Goal: Task Accomplishment & Management: Use online tool/utility

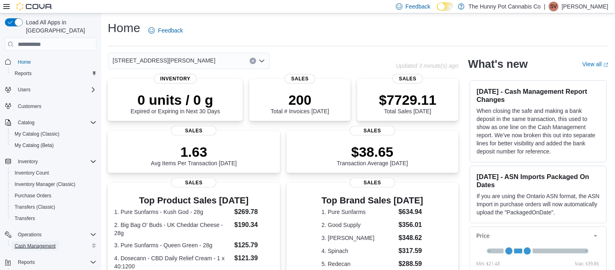
click at [38, 242] on span "Cash Management" at bounding box center [35, 245] width 41 height 6
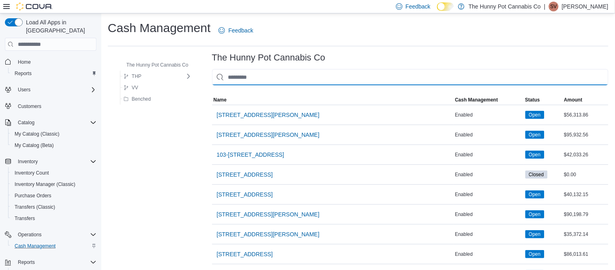
click at [259, 77] on input "This is a search bar. As you type, the results lower in the page will automatic…" at bounding box center [410, 77] width 396 height 16
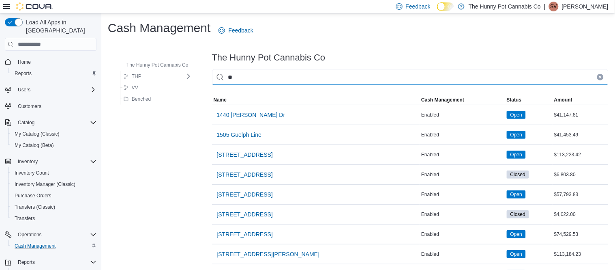
type input "***"
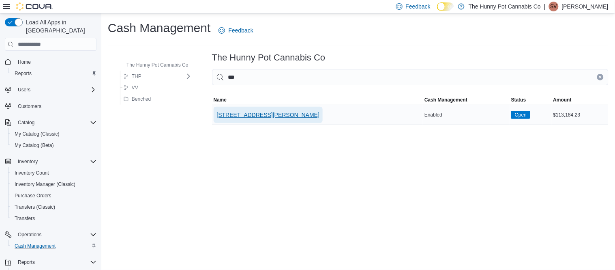
click at [248, 120] on span "[STREET_ADDRESS][PERSON_NAME]" at bounding box center [268, 115] width 103 height 16
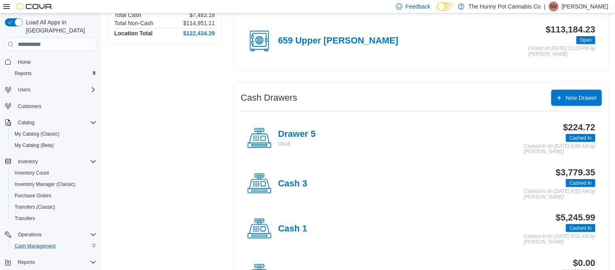
scroll to position [90, 0]
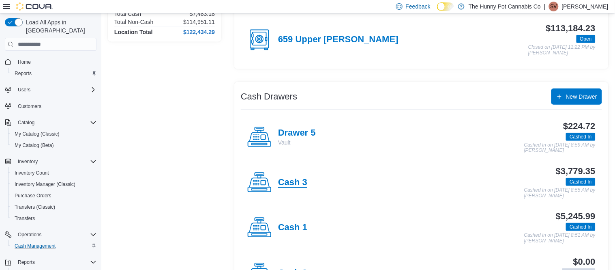
click at [300, 183] on h4 "Cash 3" at bounding box center [292, 182] width 29 height 11
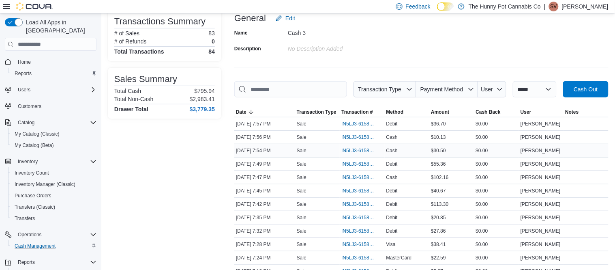
scroll to position [59, 0]
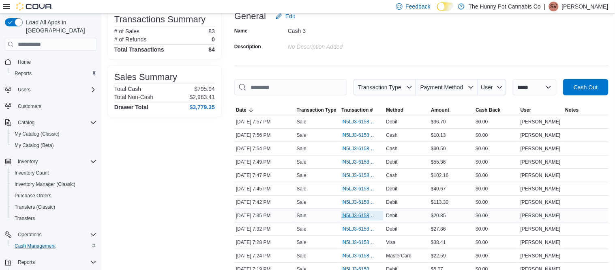
click at [353, 217] on span "IN5LJ3-6158589" at bounding box center [357, 215] width 33 height 6
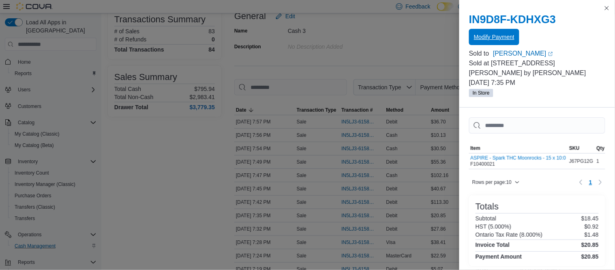
click at [489, 42] on span "Modify Payment" at bounding box center [494, 37] width 41 height 16
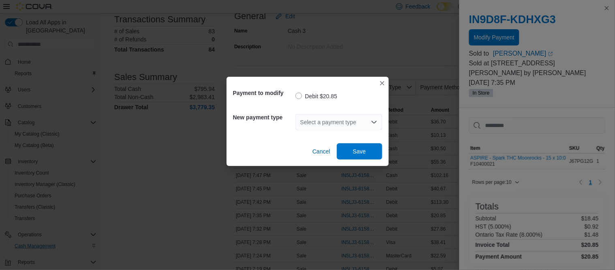
click at [345, 120] on div "Select a payment type" at bounding box center [339, 122] width 87 height 16
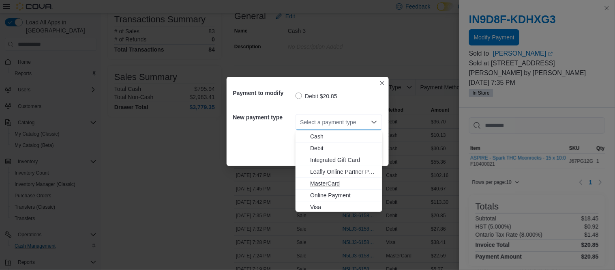
click at [330, 186] on span "MasterCard" at bounding box center [343, 183] width 67 height 8
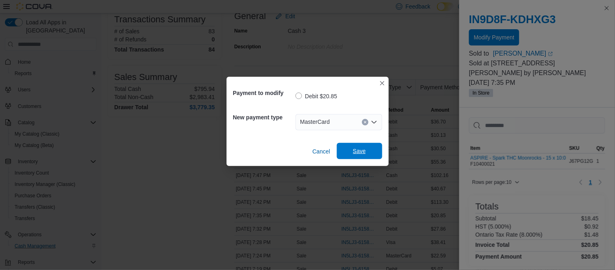
click at [359, 147] on span "Save" at bounding box center [360, 151] width 36 height 16
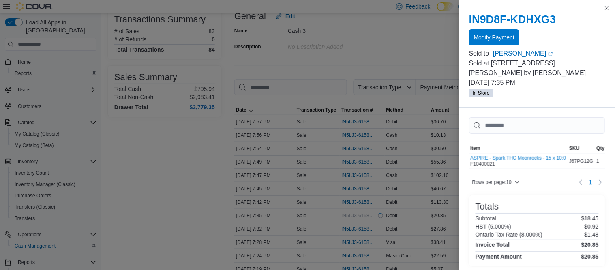
scroll to position [0, 0]
click at [606, 10] on button "Close this dialog" at bounding box center [607, 8] width 10 height 10
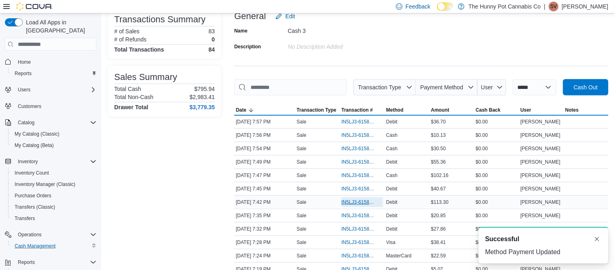
click at [351, 201] on span "IN5LJ3-6158668" at bounding box center [357, 202] width 33 height 6
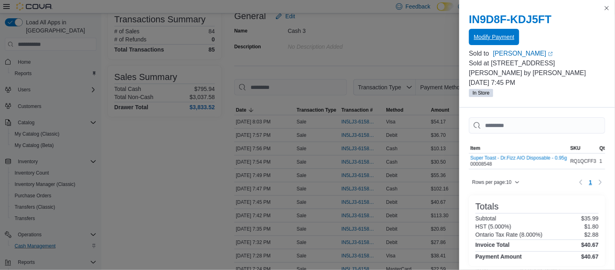
click at [506, 37] on span "Modify Payment" at bounding box center [494, 37] width 41 height 8
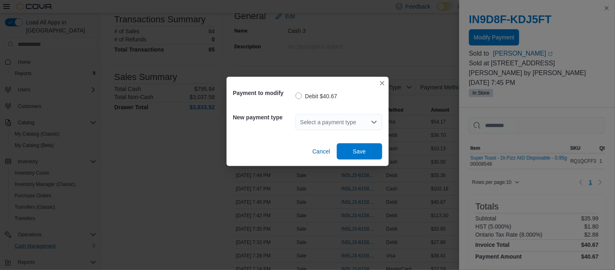
click at [329, 126] on div "Select a payment type" at bounding box center [339, 122] width 87 height 16
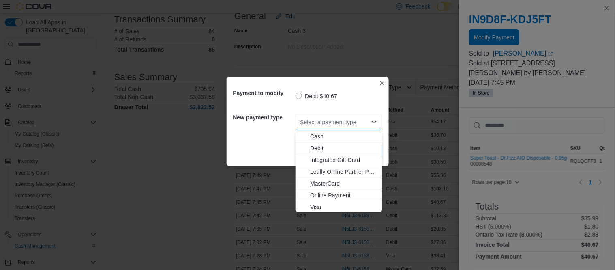
click at [337, 183] on span "MasterCard" at bounding box center [343, 183] width 67 height 8
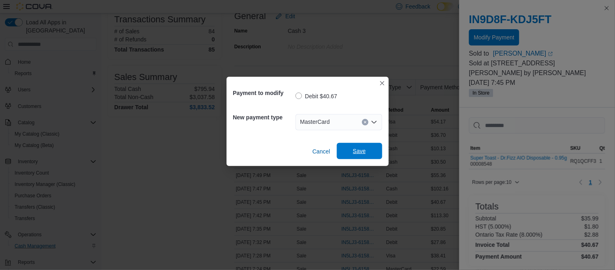
click at [355, 155] on span "Save" at bounding box center [359, 151] width 13 height 8
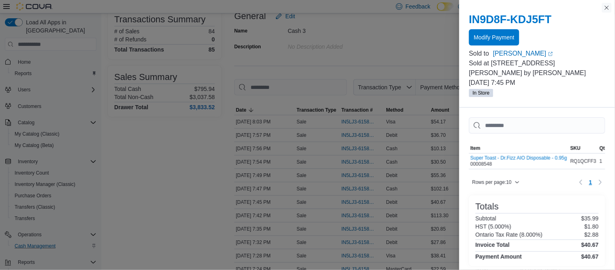
click at [610, 10] on button "Close this dialog" at bounding box center [607, 8] width 10 height 10
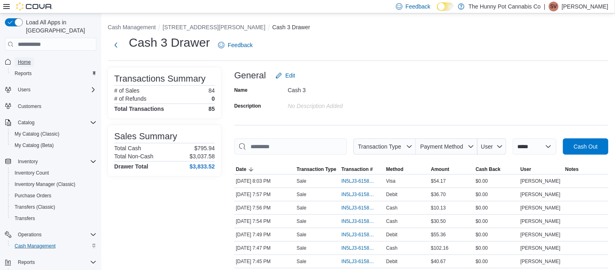
click at [21, 57] on span "Home" at bounding box center [24, 62] width 13 height 10
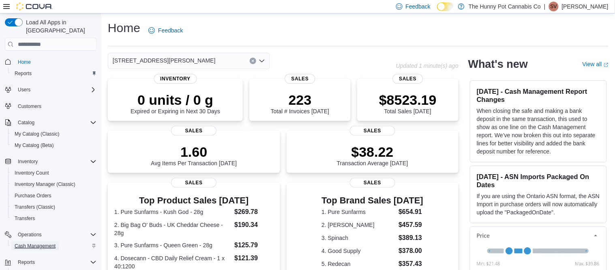
click at [50, 241] on span "Cash Management" at bounding box center [35, 246] width 41 height 10
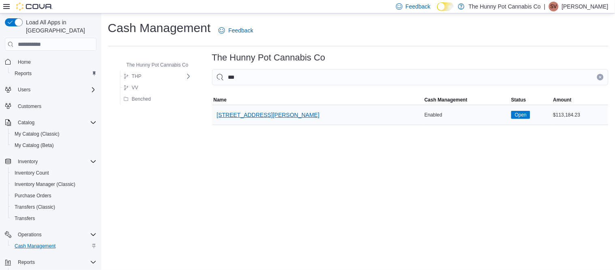
type input "***"
click at [261, 116] on span "[STREET_ADDRESS][PERSON_NAME]" at bounding box center [268, 115] width 103 height 8
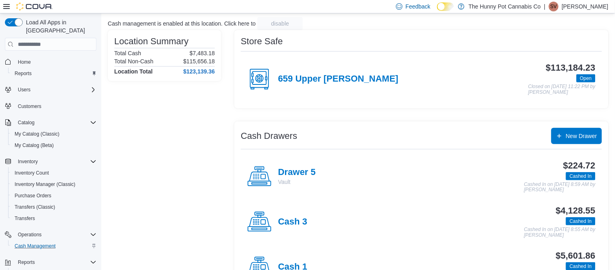
scroll to position [51, 0]
click at [294, 218] on h4 "Cash 3" at bounding box center [292, 221] width 29 height 11
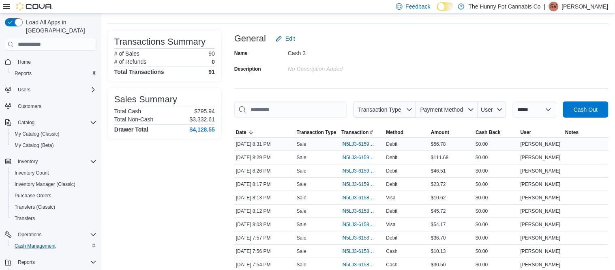
scroll to position [41, 0]
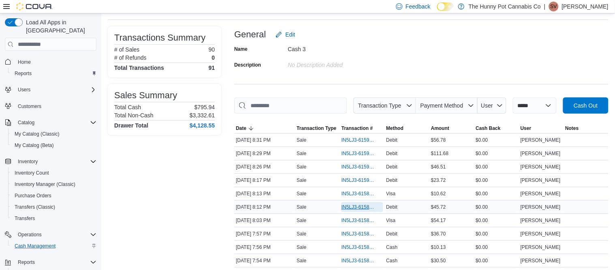
click at [355, 209] on span "IN5LJ3-6158967" at bounding box center [357, 206] width 33 height 6
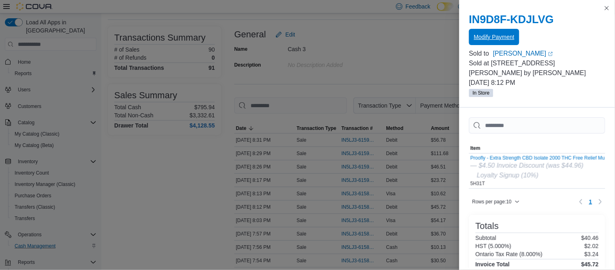
click at [505, 36] on span "Modify Payment" at bounding box center [494, 37] width 41 height 8
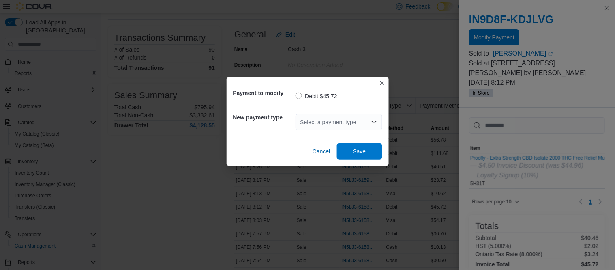
click at [341, 123] on div "Select a payment type" at bounding box center [339, 122] width 87 height 16
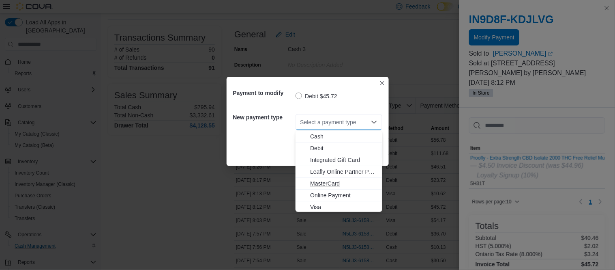
click at [327, 184] on span "MasterCard" at bounding box center [343, 183] width 67 height 8
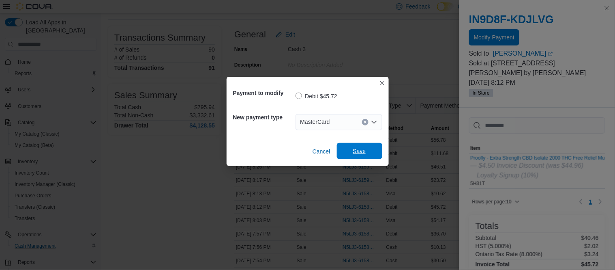
click at [365, 153] on span "Save" at bounding box center [359, 151] width 13 height 8
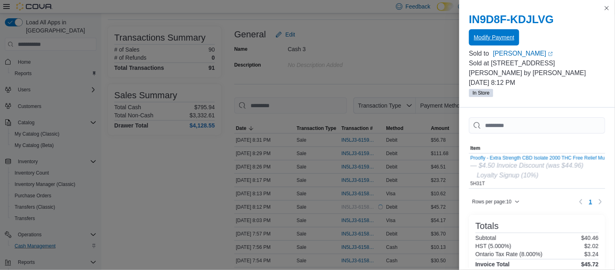
scroll to position [0, 0]
click at [608, 10] on button "Close this dialog" at bounding box center [607, 8] width 10 height 10
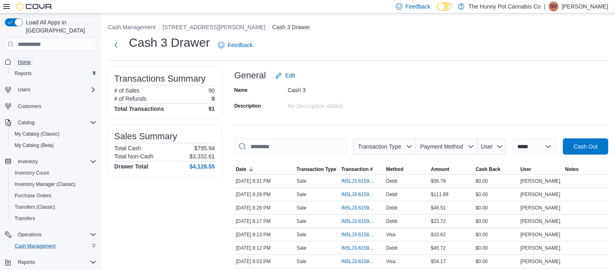
click at [33, 57] on link "Home" at bounding box center [24, 62] width 19 height 10
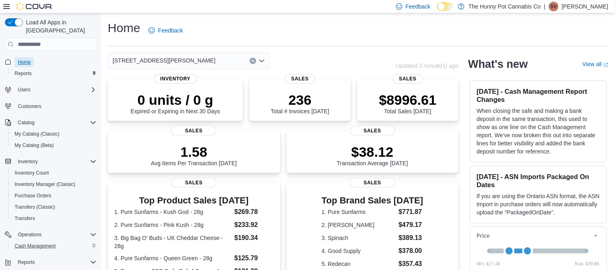
click at [31, 57] on link "Home" at bounding box center [24, 62] width 19 height 10
